Goal: Book appointment/travel/reservation

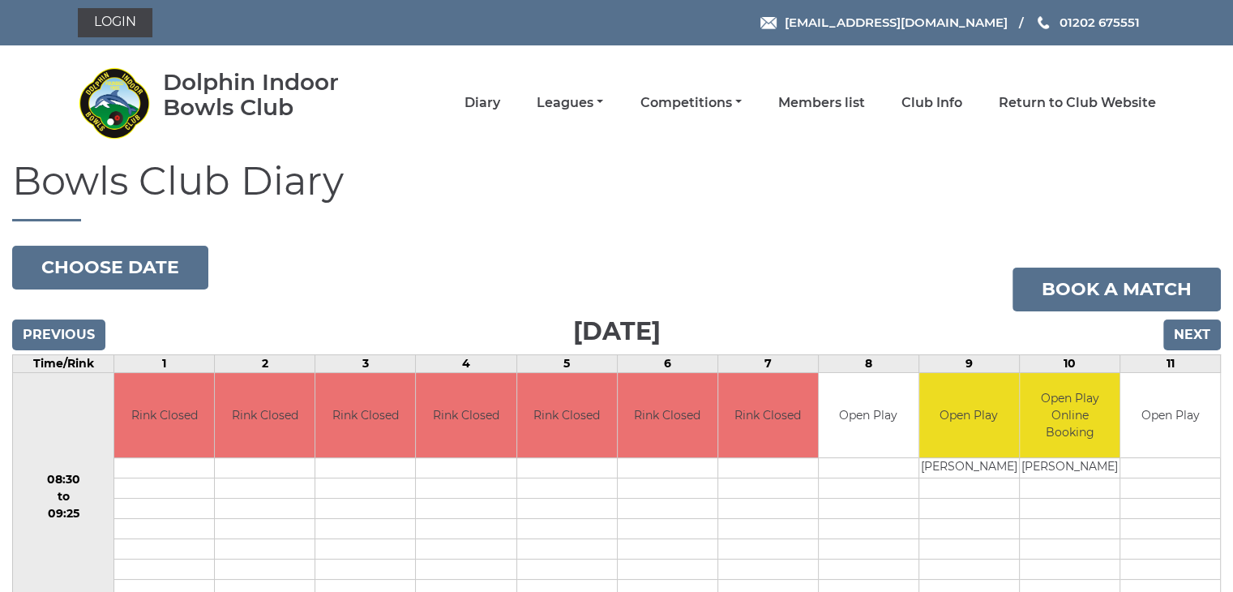
click at [727, 199] on h1 "Bowls Club Diary" at bounding box center [616, 191] width 1209 height 62
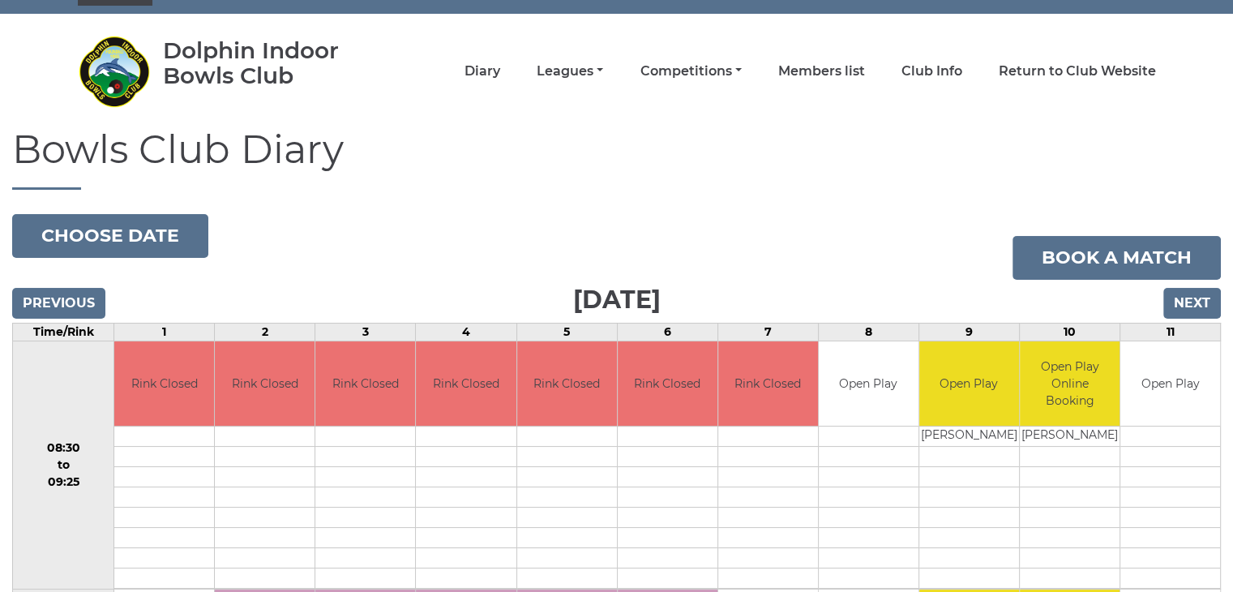
scroll to position [32, 0]
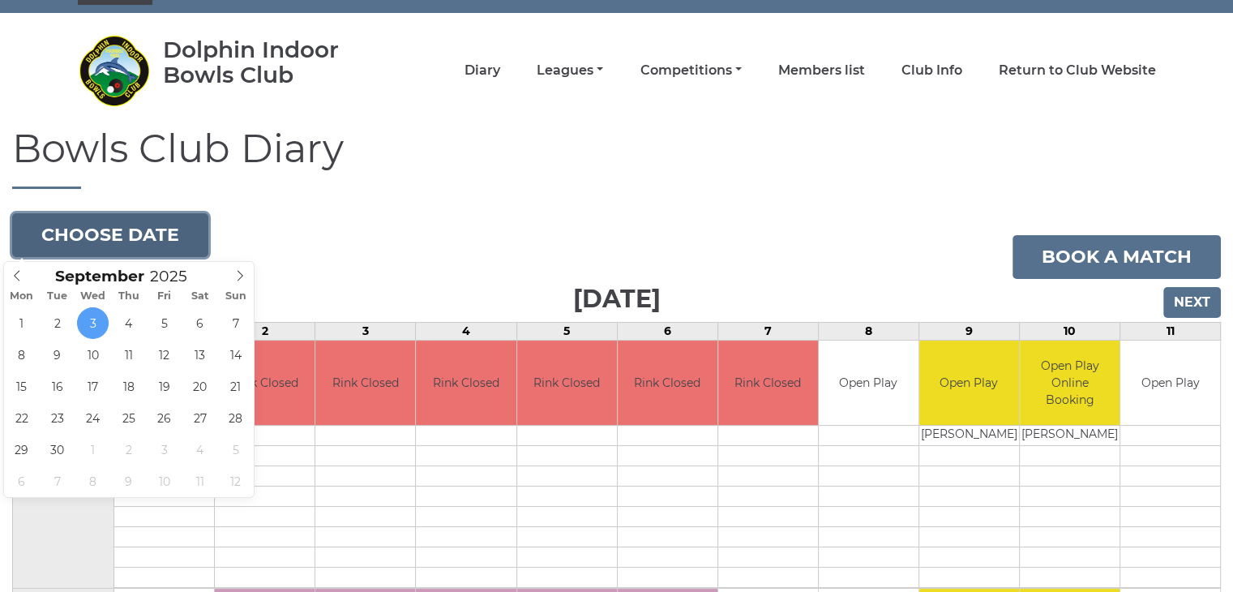
click at [149, 235] on button "Choose date" at bounding box center [110, 235] width 196 height 44
type input "2025-09-16"
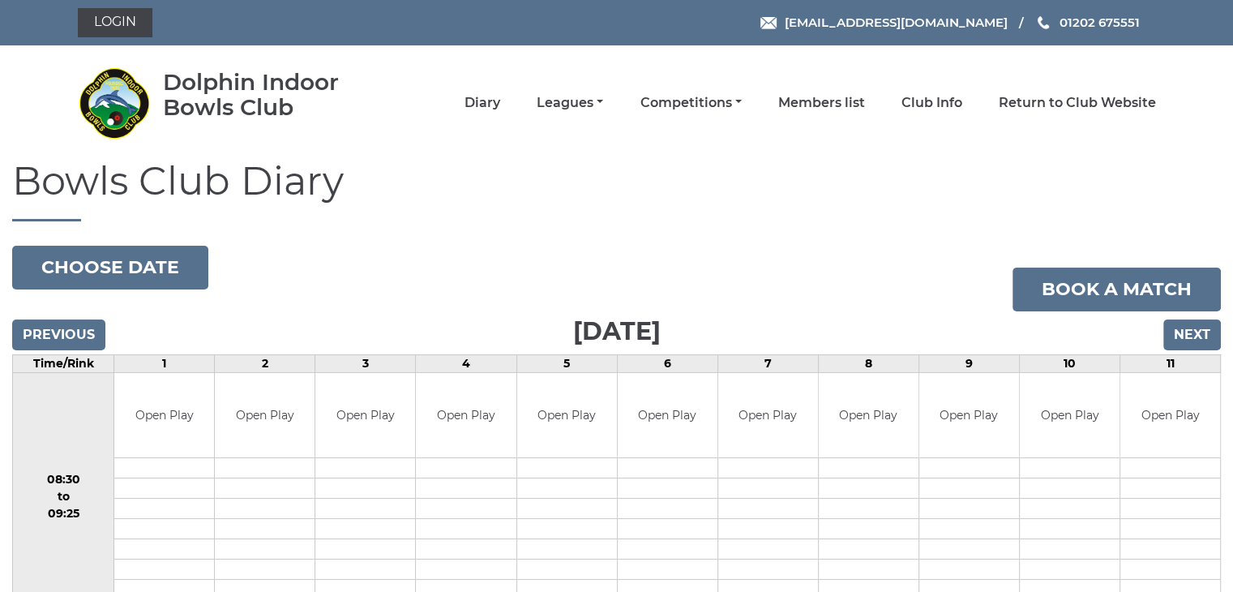
click at [570, 169] on h1 "Bowls Club Diary" at bounding box center [616, 191] width 1209 height 62
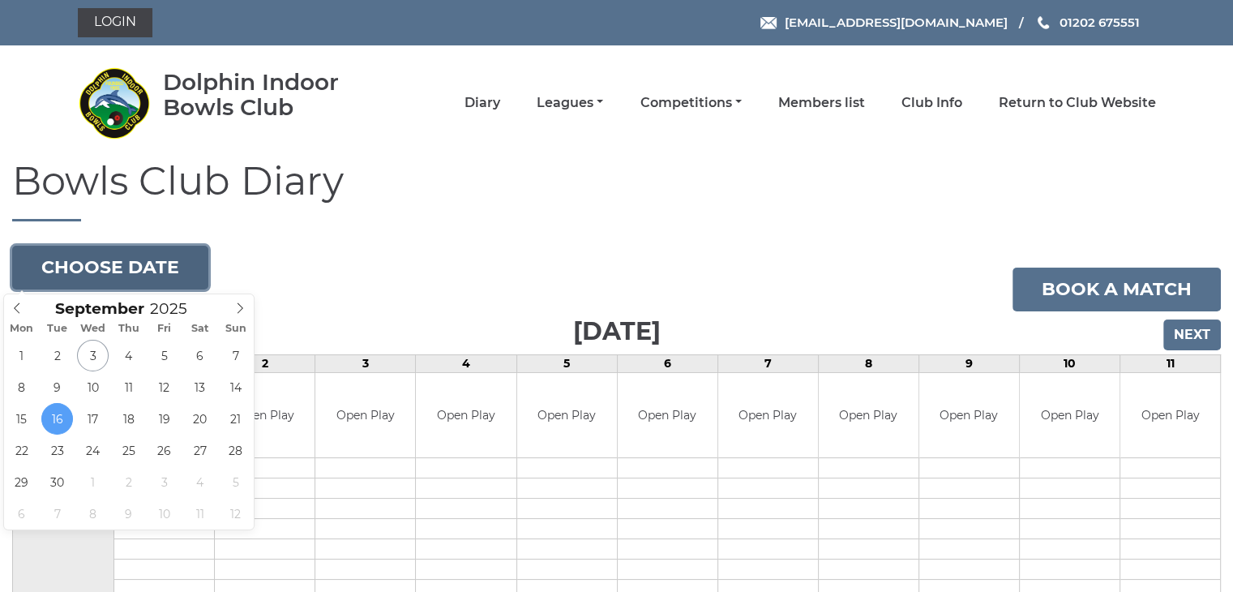
click at [153, 263] on button "Choose date" at bounding box center [110, 268] width 196 height 44
type input "[DATE]"
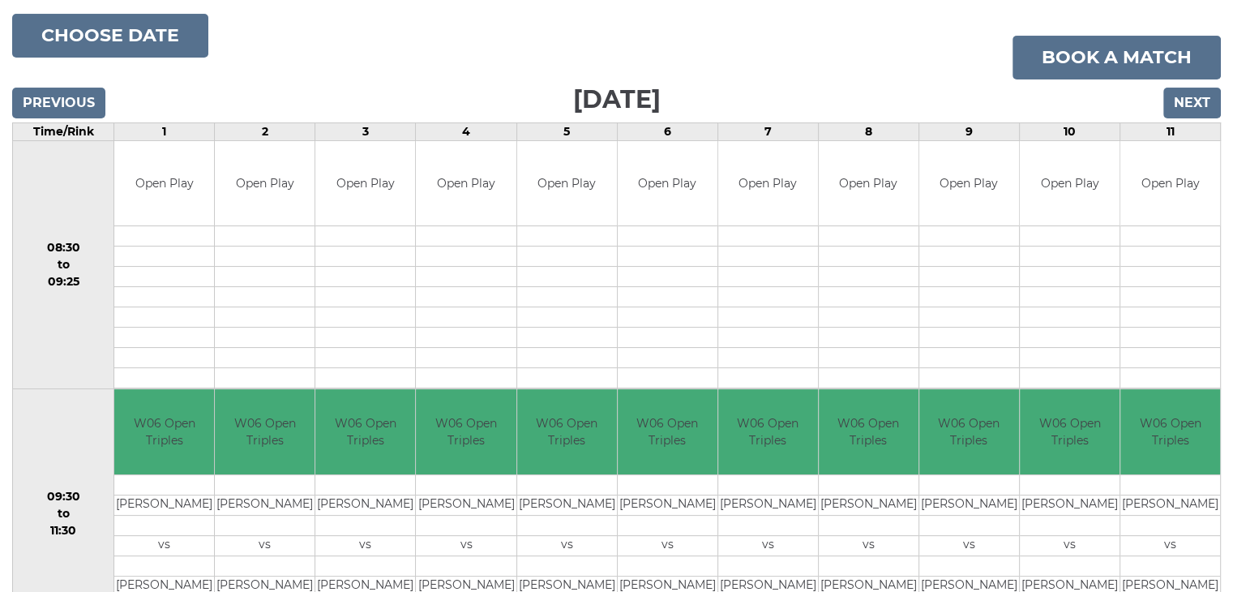
scroll to position [231, 0]
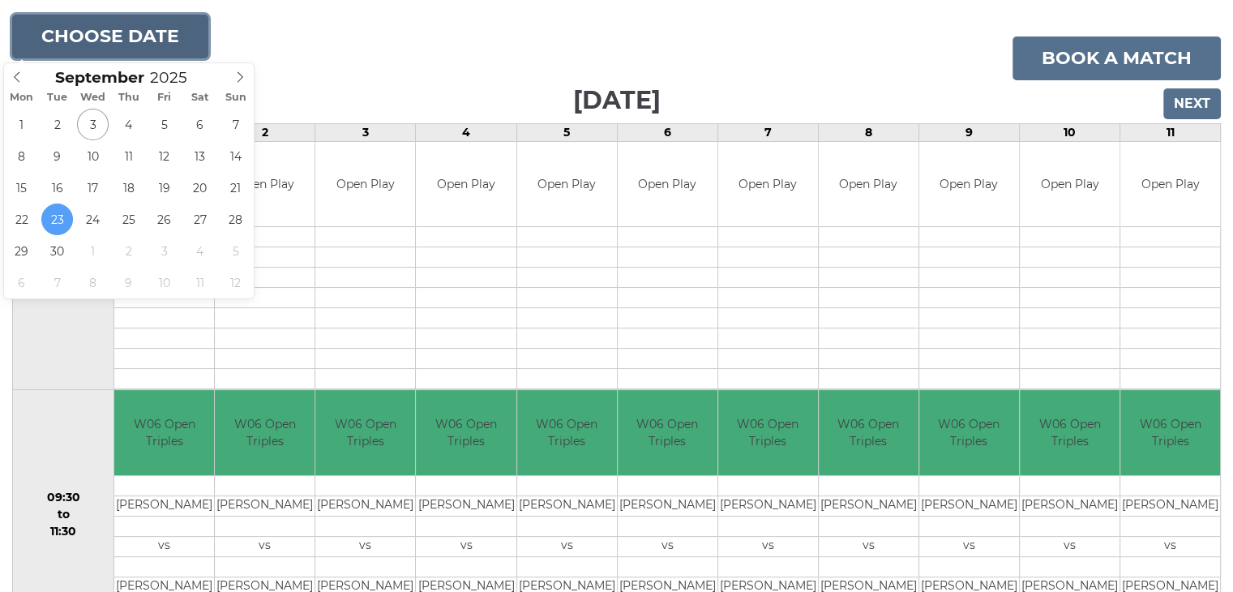
click at [163, 31] on button "Choose date" at bounding box center [110, 37] width 196 height 44
type input "[DATE]"
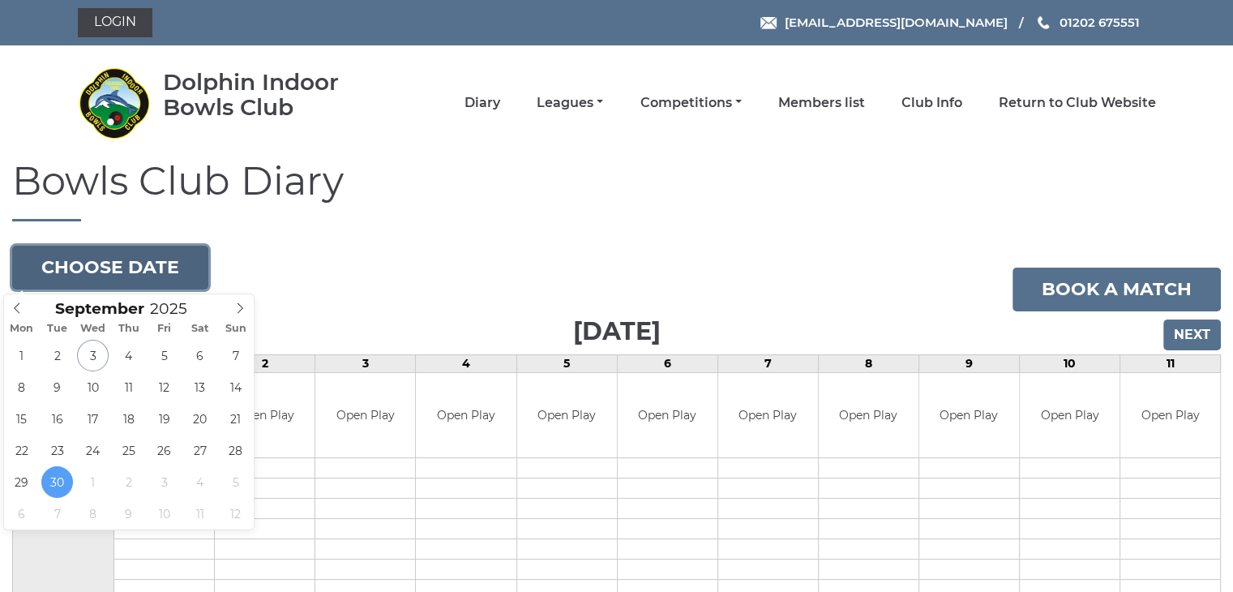
click at [156, 255] on button "Choose date" at bounding box center [110, 268] width 196 height 44
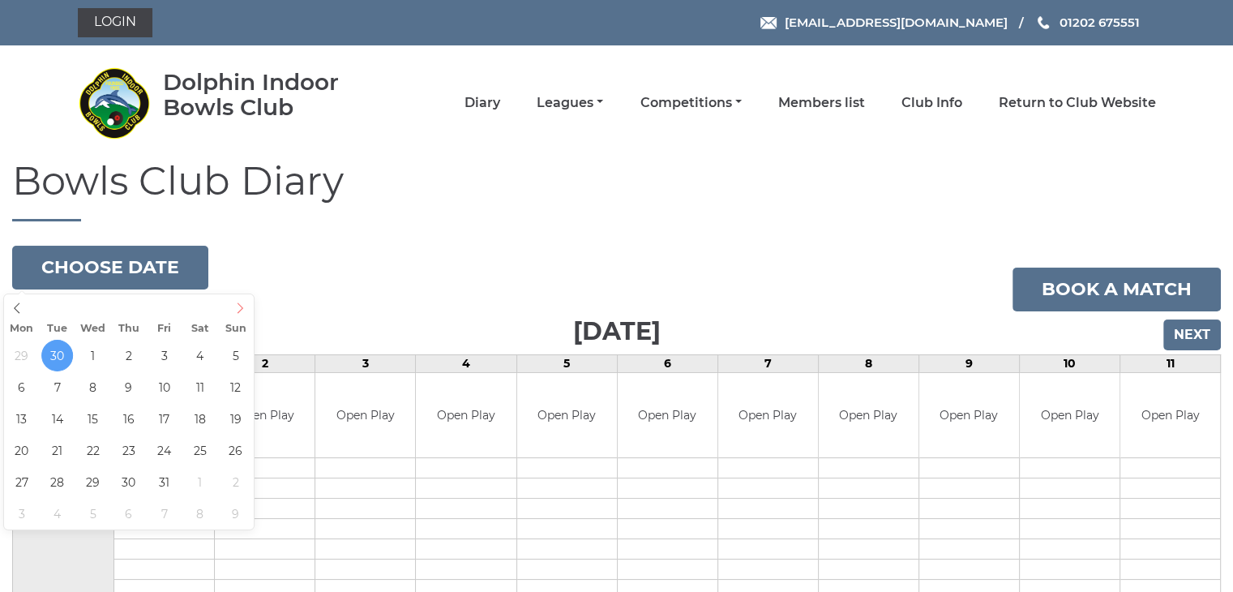
click at [242, 309] on icon at bounding box center [239, 307] width 11 height 11
type input "2025-10-07"
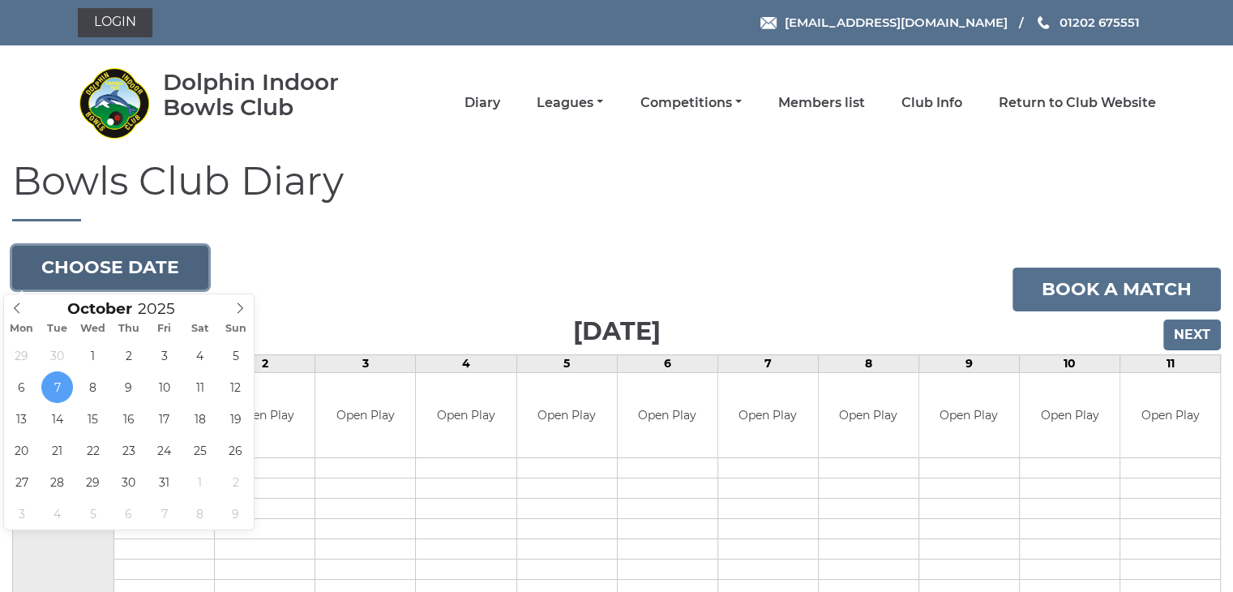
click at [150, 265] on button "Choose date" at bounding box center [110, 268] width 196 height 44
type input "2025-10-14"
click at [149, 267] on button "Choose date" at bounding box center [110, 268] width 196 height 44
type input "2025-10-21"
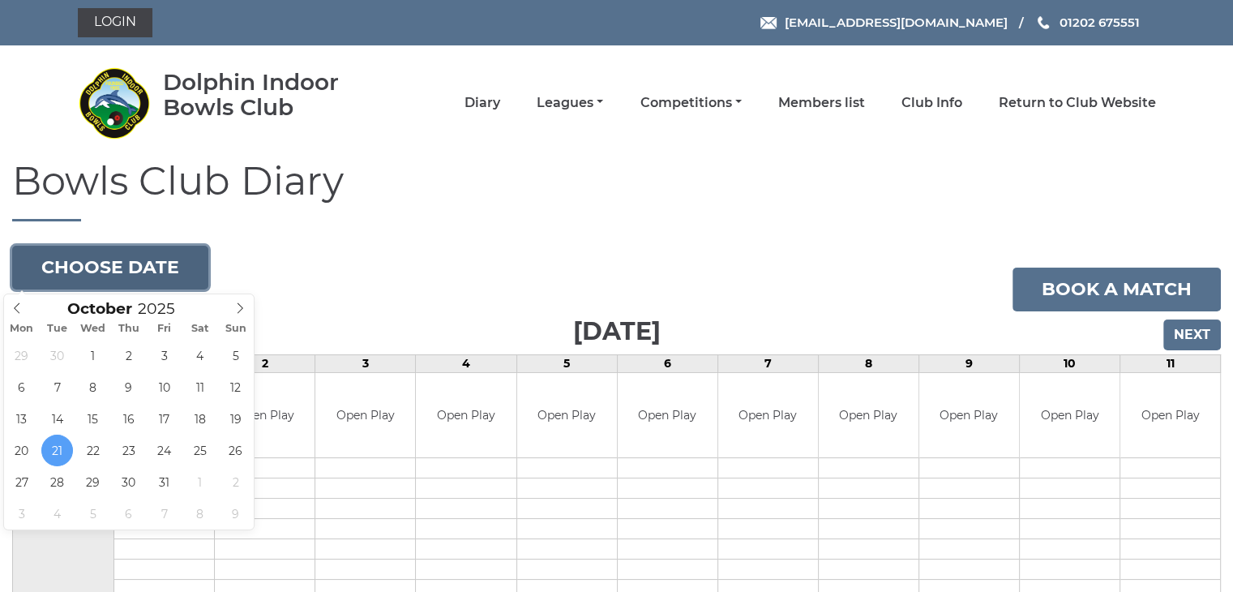
click at [120, 274] on button "Choose date" at bounding box center [110, 268] width 196 height 44
type input "[DATE]"
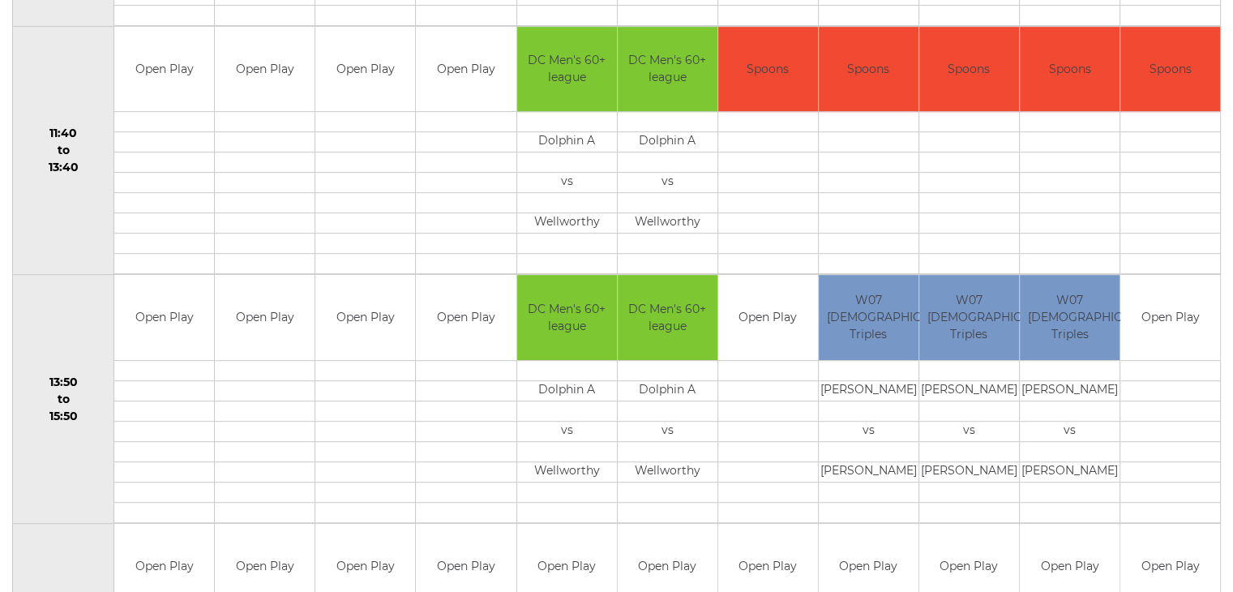
scroll to position [918, 0]
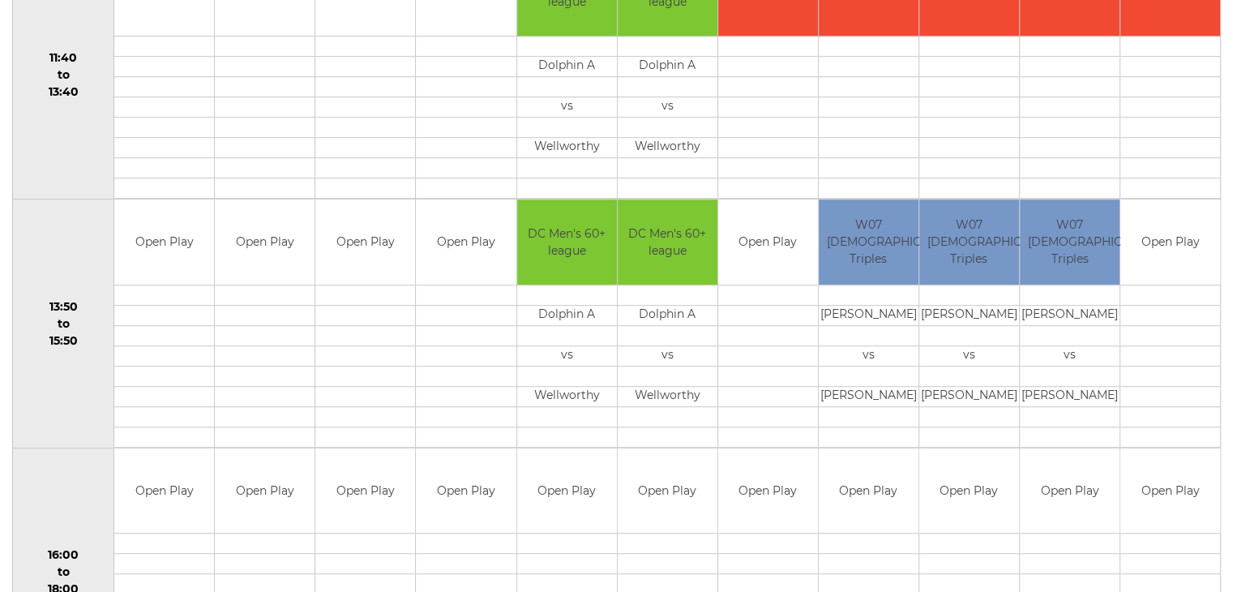
click at [394, 287] on td at bounding box center [365, 295] width 100 height 20
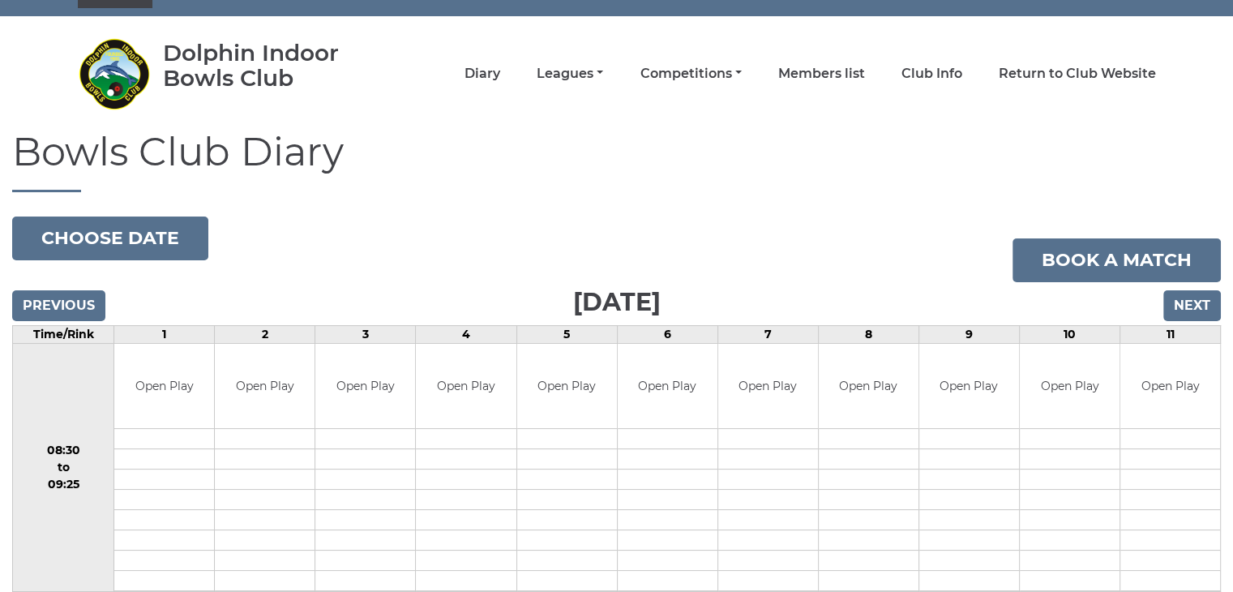
scroll to position [0, 0]
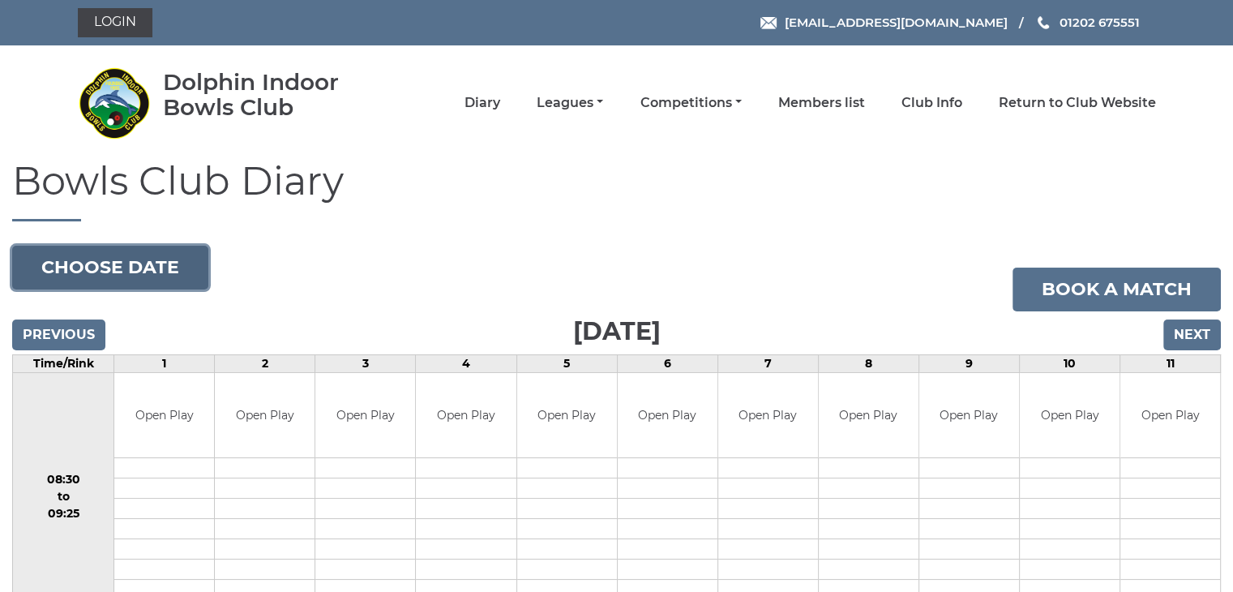
click at [142, 272] on button "Choose date" at bounding box center [110, 268] width 196 height 44
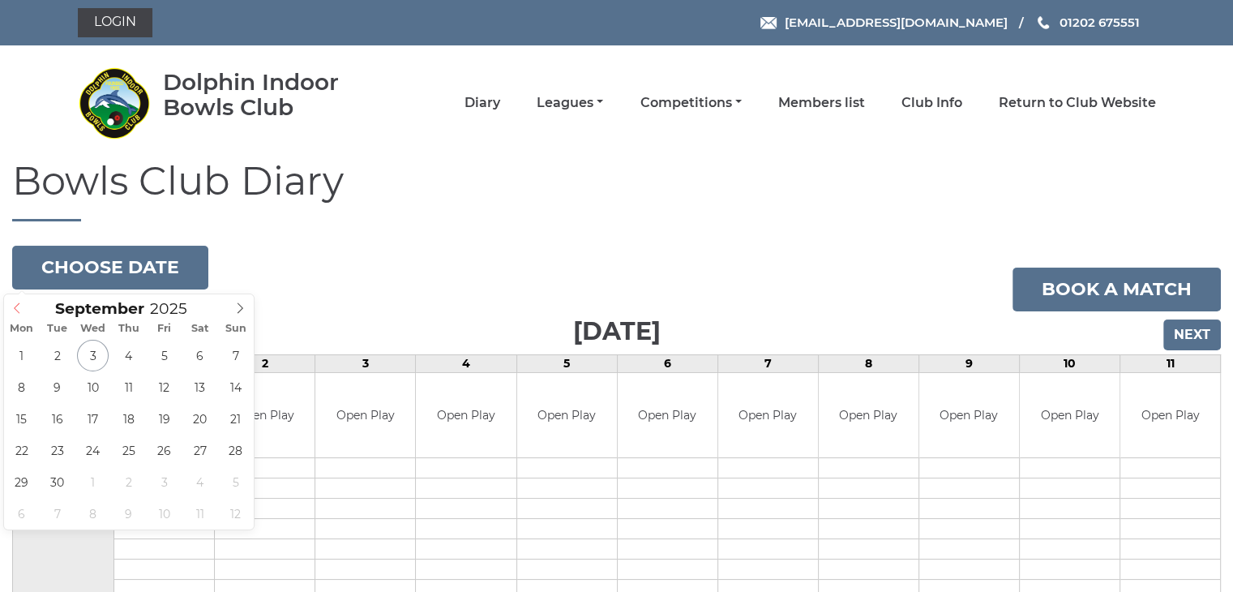
click at [21, 302] on icon at bounding box center [16, 307] width 11 height 11
type input "[DATE]"
